Goal: Task Accomplishment & Management: Manage account settings

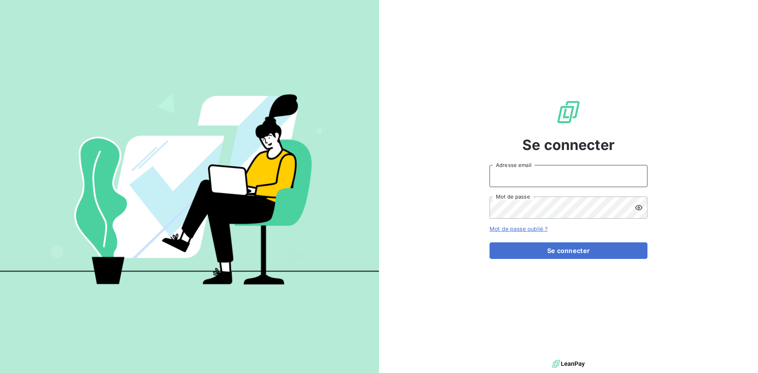
click at [518, 174] on input "Adresse email" at bounding box center [569, 176] width 158 height 22
type input "[EMAIL_ADDRESS][DOMAIN_NAME]"
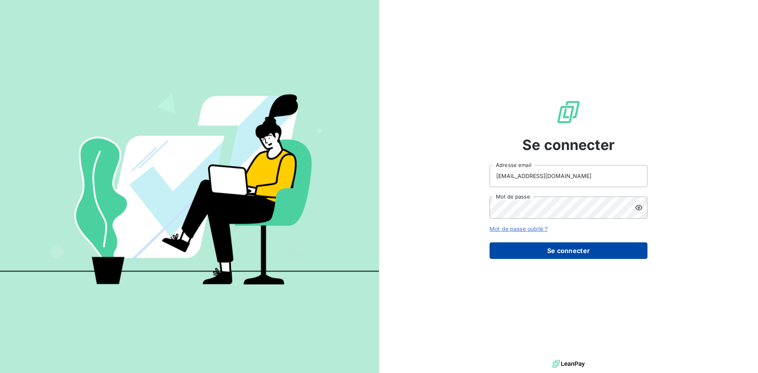
click at [550, 248] on button "Se connecter" at bounding box center [569, 250] width 158 height 17
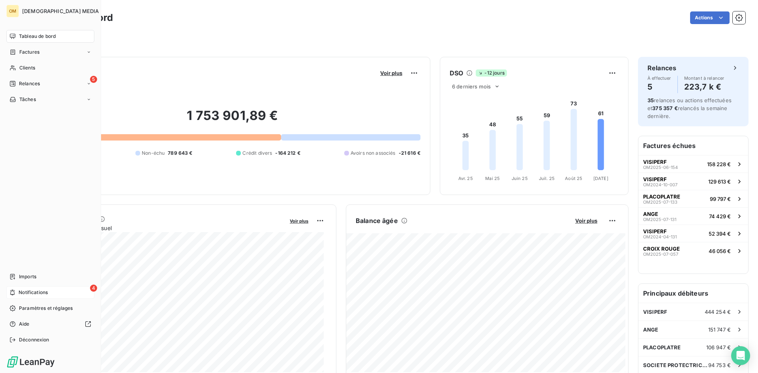
click at [17, 292] on div "4 Notifications" at bounding box center [50, 292] width 88 height 13
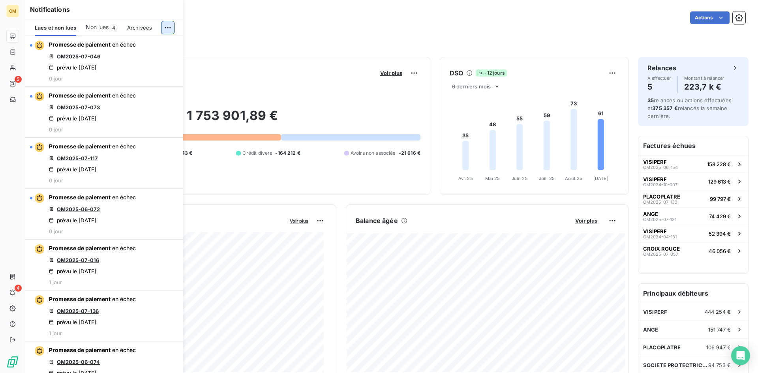
click at [168, 26] on html "OM 5 4 Tableau de bord Actions Filtrer Encours client Voir plus 1 753 901,89 € …" at bounding box center [379, 186] width 758 height 373
click at [139, 44] on div "Tout marquer comme lu" at bounding box center [115, 45] width 111 height 13
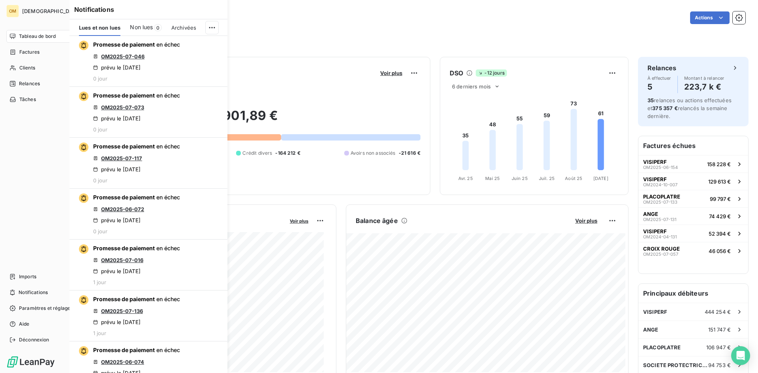
click at [12, 33] on div "Tableau de bord" at bounding box center [50, 36] width 88 height 13
